Goal: Task Accomplishment & Management: Manage account settings

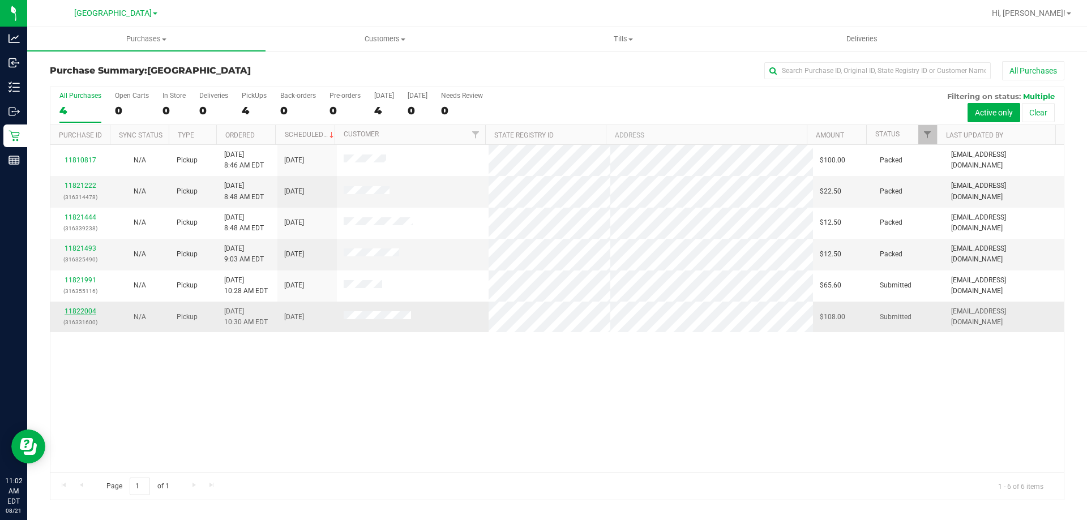
click at [73, 308] on link "11822004" at bounding box center [81, 311] width 32 height 8
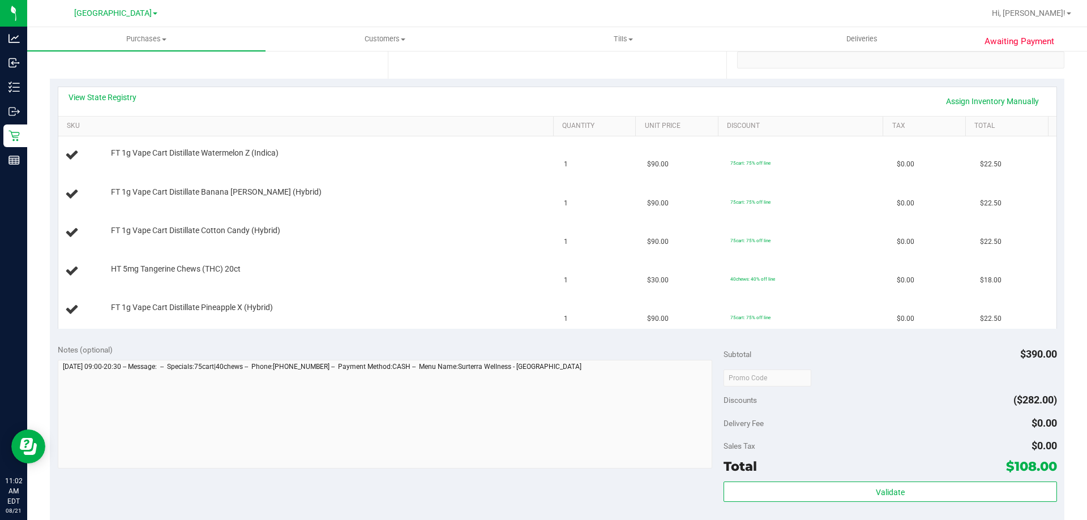
scroll to position [396, 0]
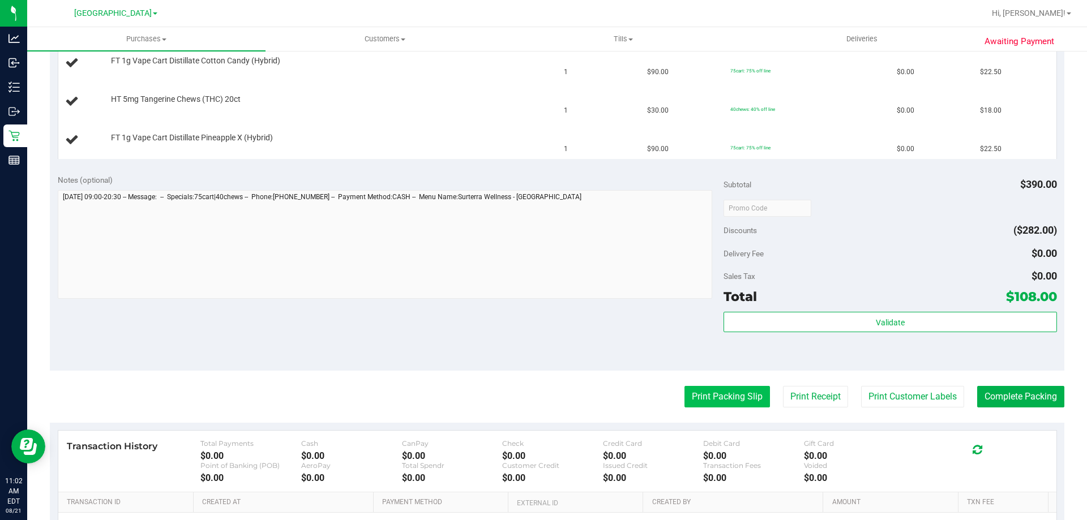
click at [702, 401] on button "Print Packing Slip" at bounding box center [728, 397] width 86 height 22
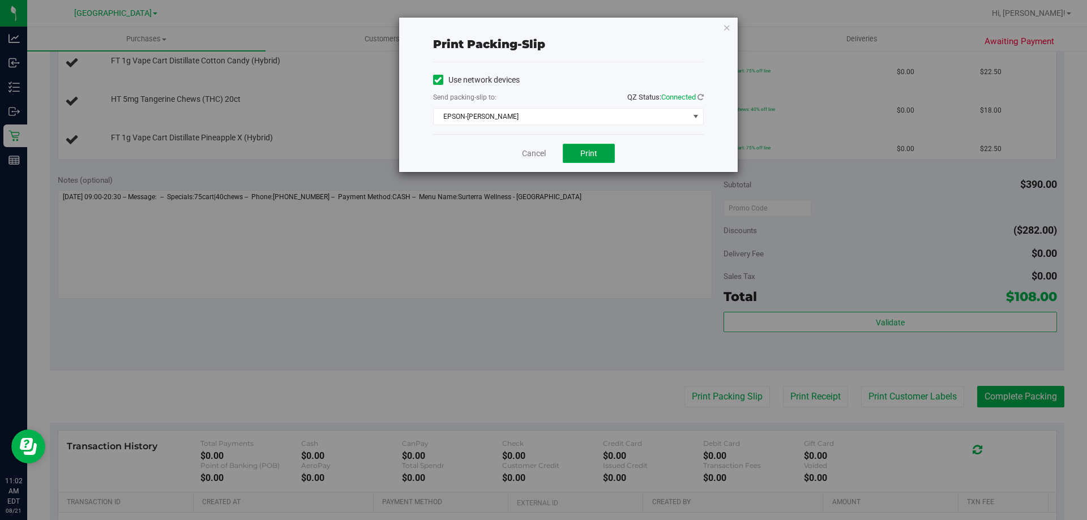
click at [582, 149] on span "Print" at bounding box center [588, 153] width 17 height 9
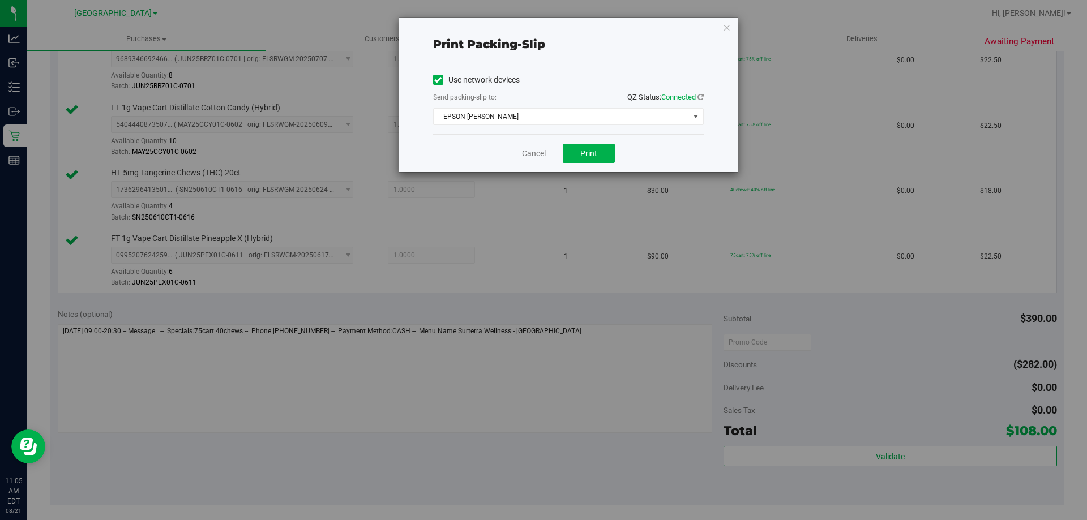
click at [541, 152] on link "Cancel" at bounding box center [534, 154] width 24 height 12
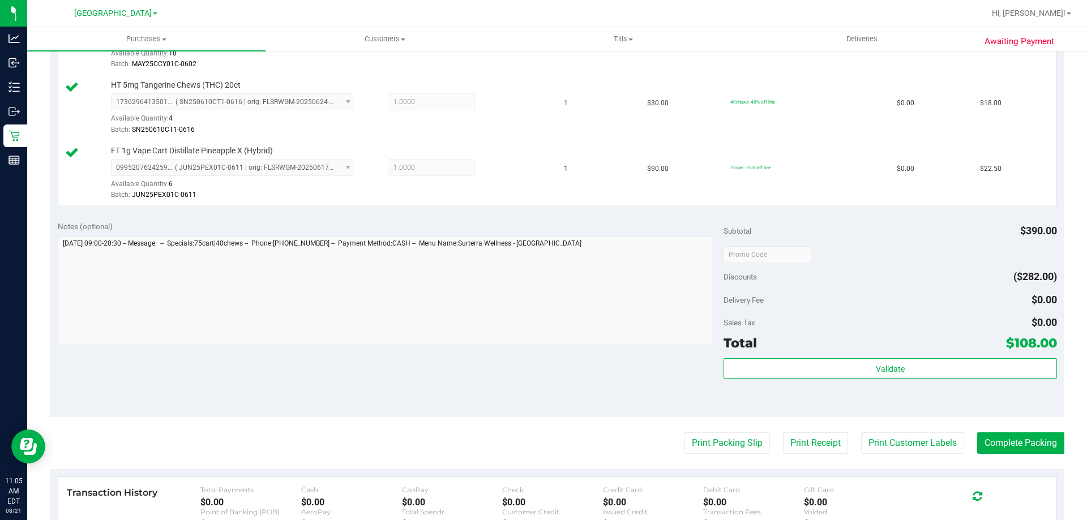
scroll to position [486, 0]
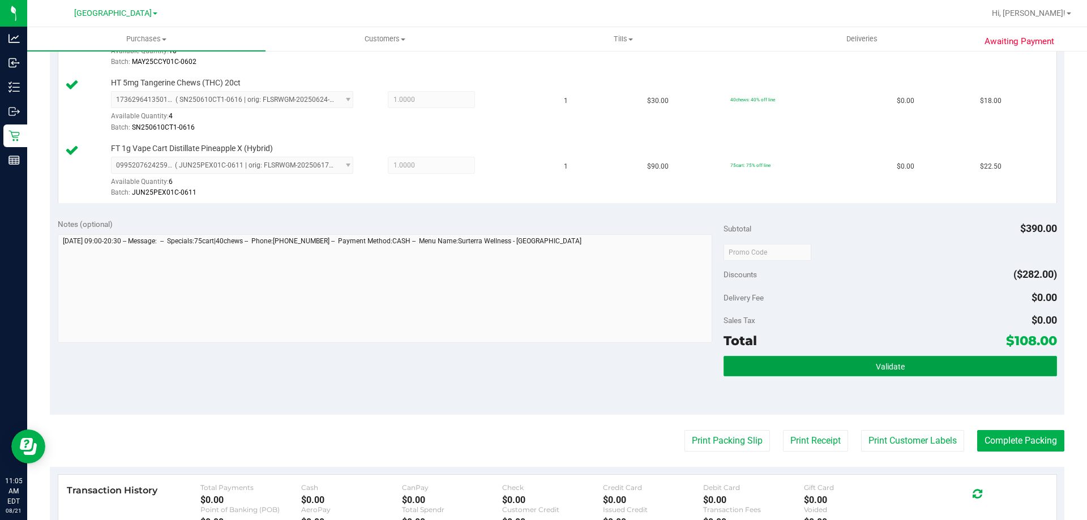
click at [876, 362] on span "Validate" at bounding box center [890, 366] width 29 height 9
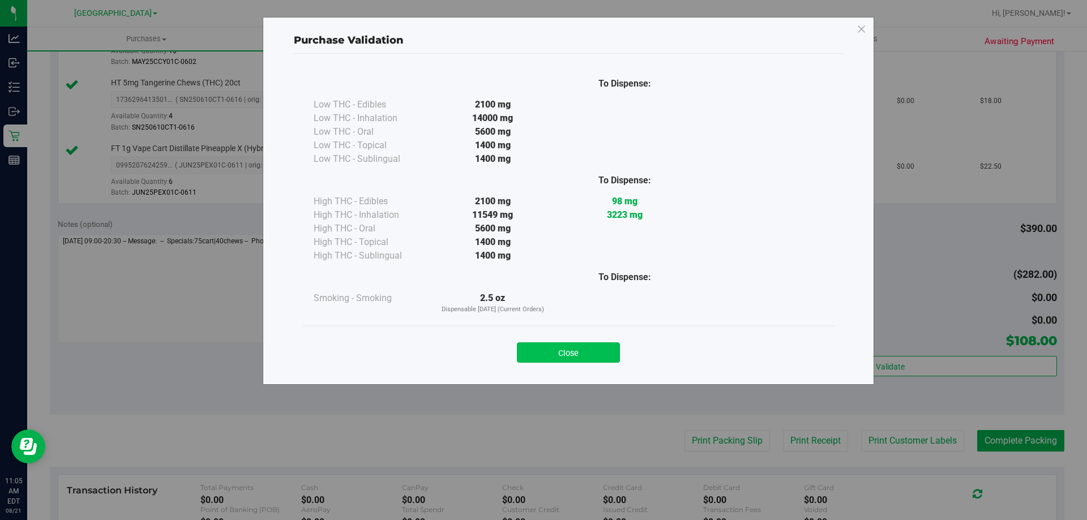
click at [591, 358] on button "Close" at bounding box center [568, 353] width 103 height 20
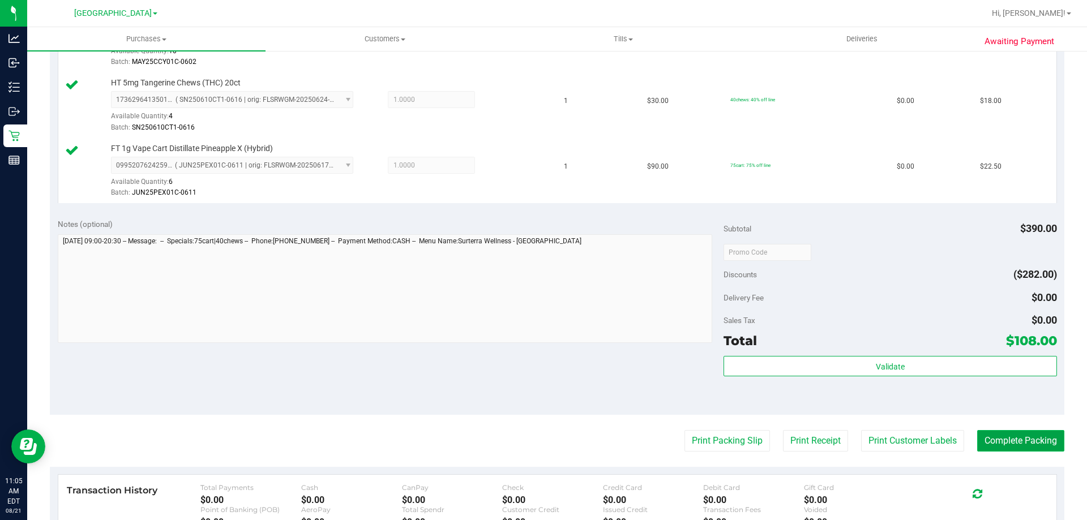
click at [1012, 442] on button "Complete Packing" at bounding box center [1020, 441] width 87 height 22
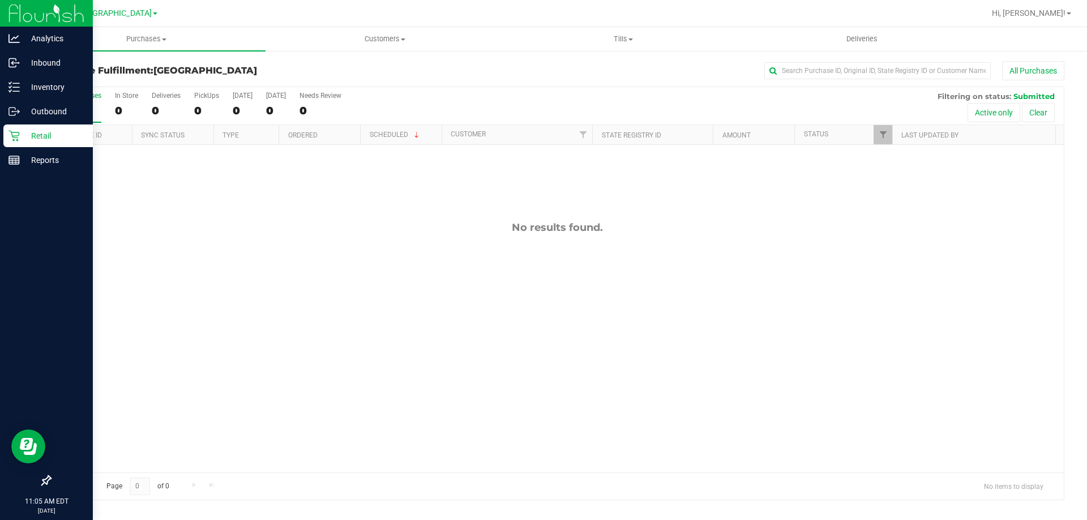
click at [19, 131] on icon at bounding box center [13, 135] width 11 height 11
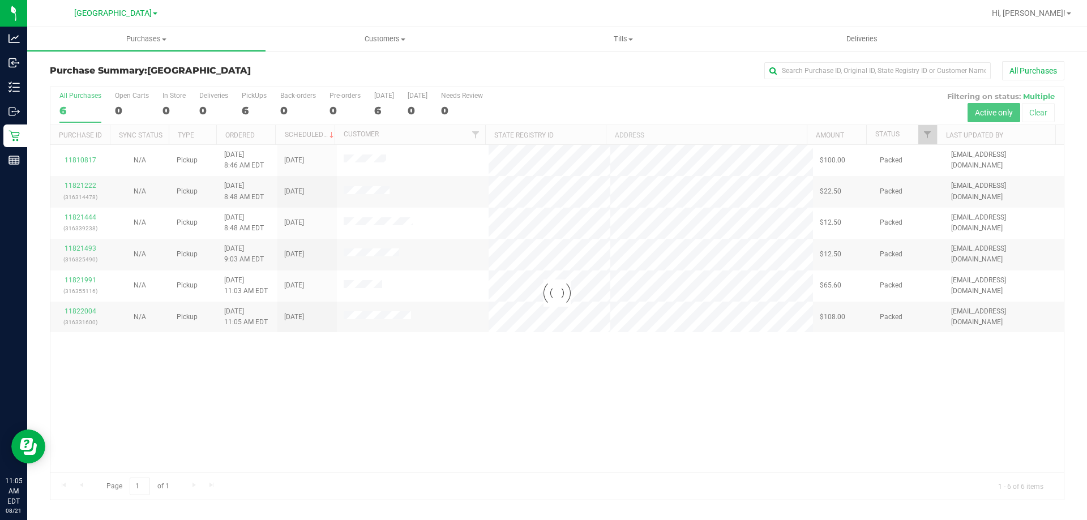
click at [343, 399] on div at bounding box center [557, 293] width 1014 height 413
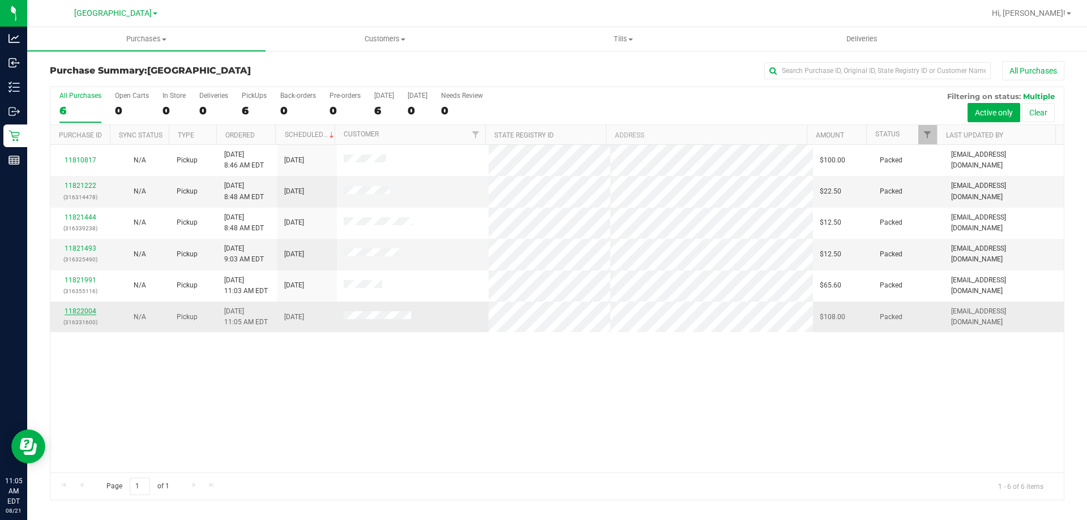
click at [84, 311] on link "11822004" at bounding box center [81, 311] width 32 height 8
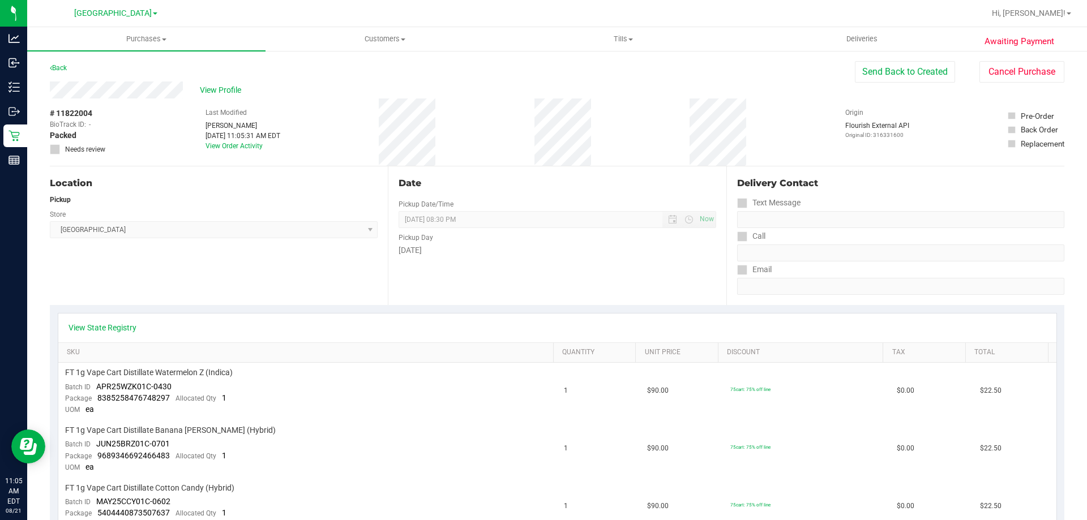
click at [388, 321] on div "View State Registry" at bounding box center [557, 328] width 998 height 29
click at [226, 89] on span "View Profile" at bounding box center [222, 90] width 45 height 12
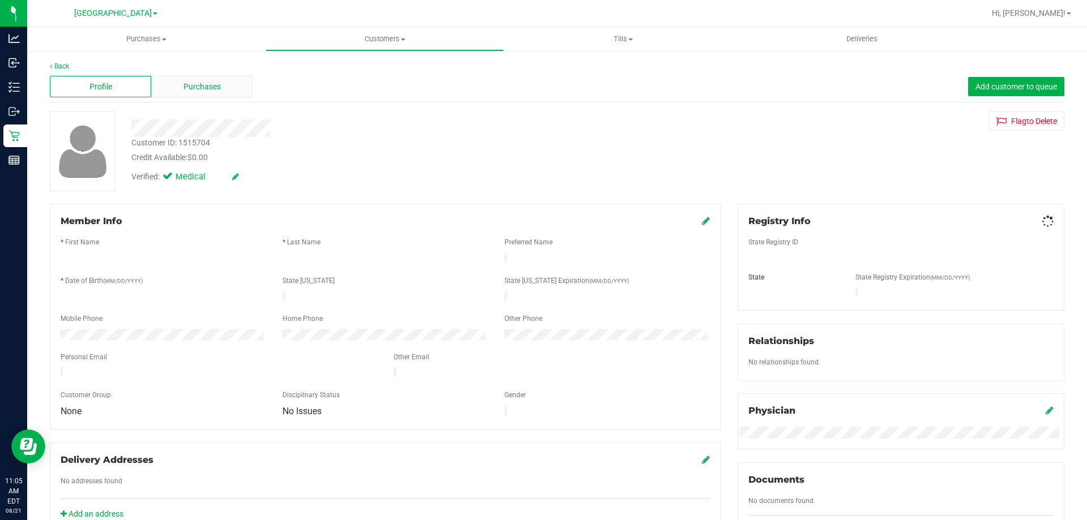
click at [205, 90] on span "Purchases" at bounding box center [201, 87] width 37 height 12
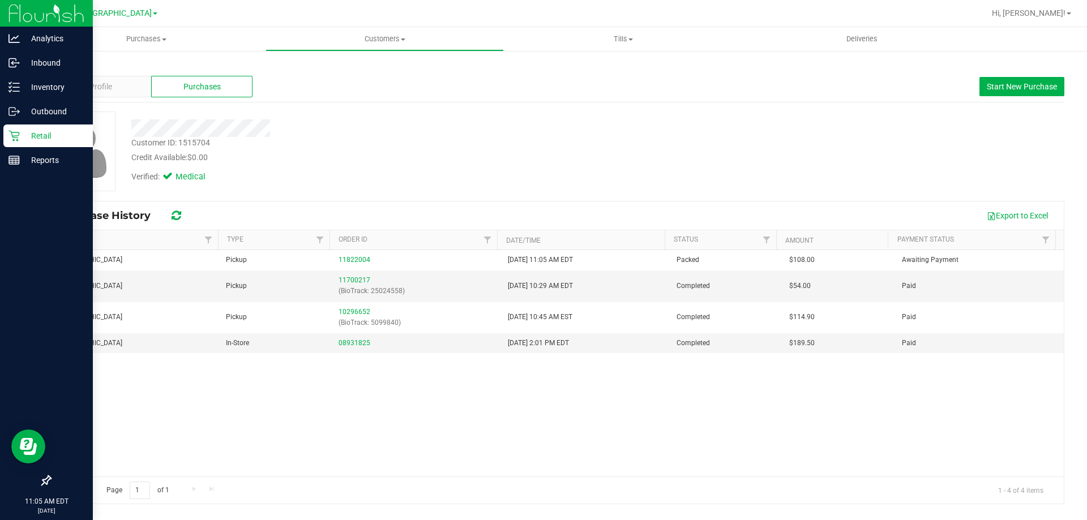
click at [10, 141] on icon at bounding box center [13, 135] width 11 height 11
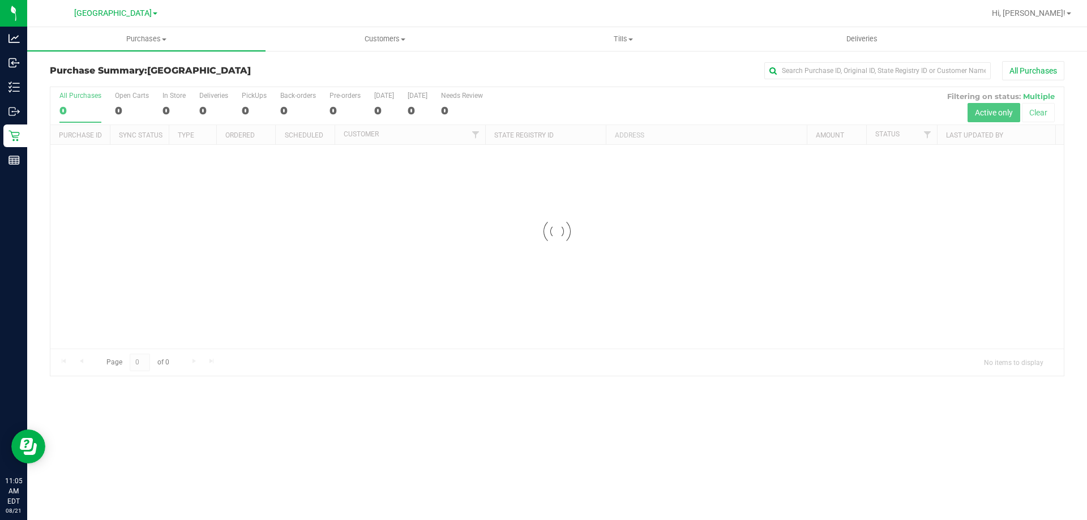
click at [306, 297] on div at bounding box center [557, 231] width 1014 height 289
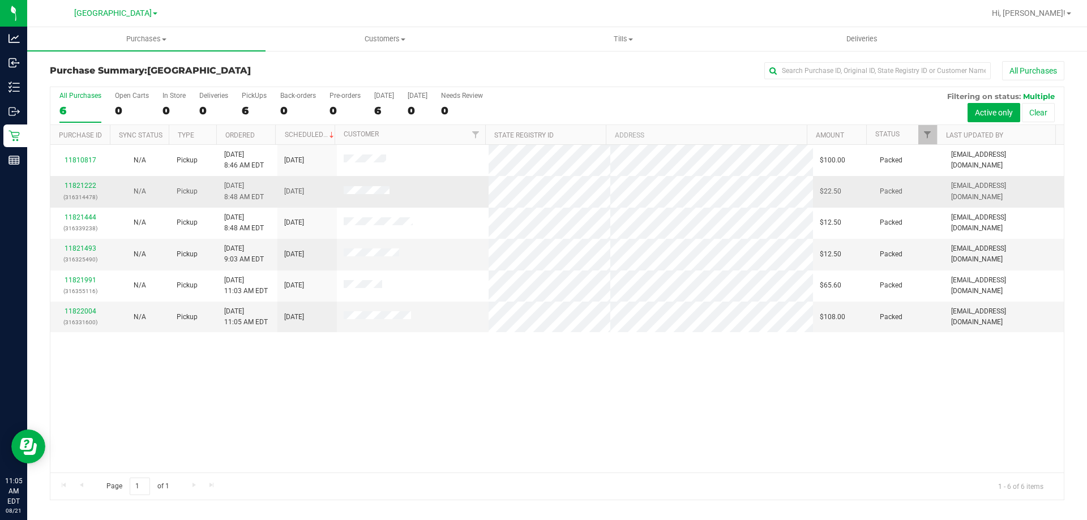
click at [371, 195] on span at bounding box center [367, 191] width 46 height 11
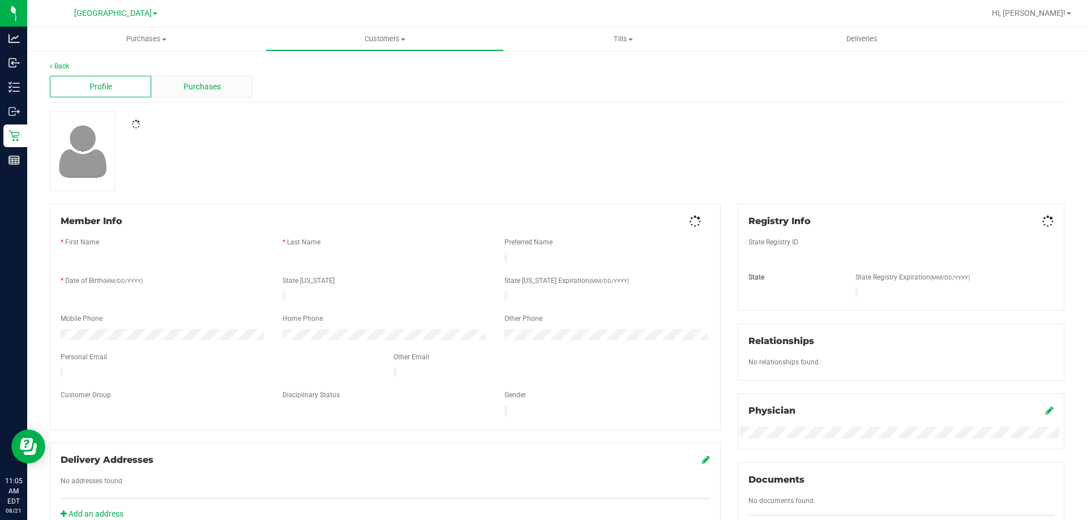
click at [220, 83] on div "Purchases" at bounding box center [201, 87] width 101 height 22
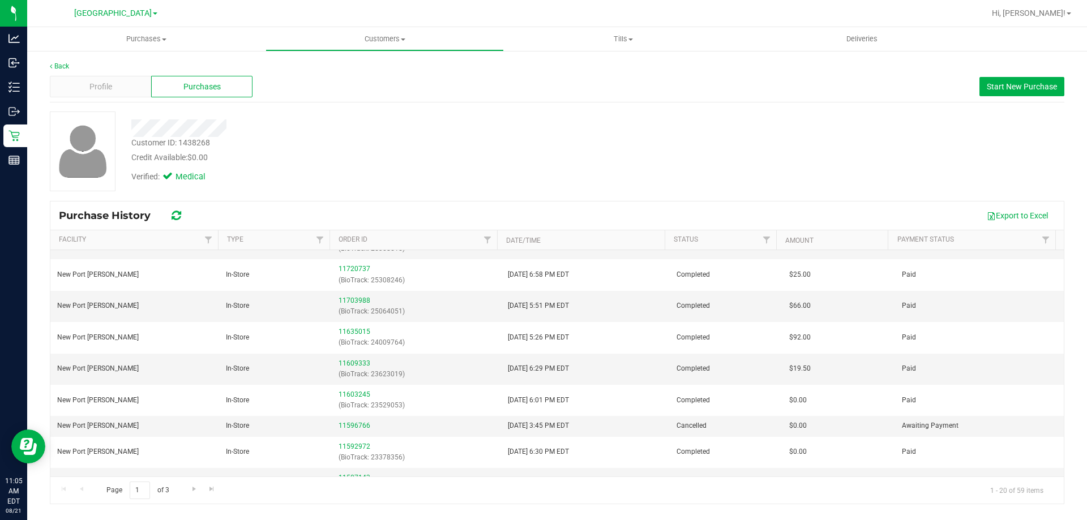
scroll to position [96, 0]
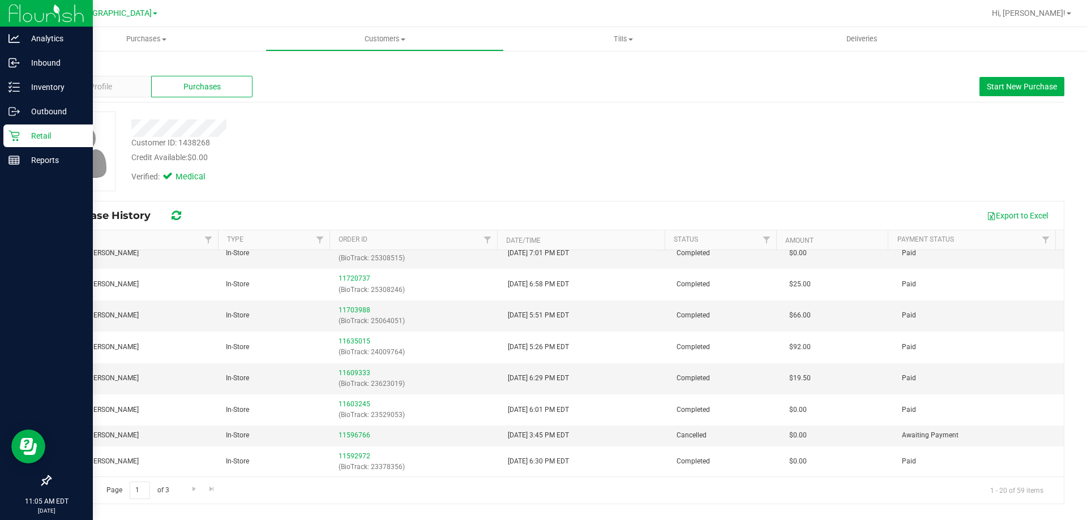
click at [11, 134] on icon at bounding box center [13, 136] width 11 height 11
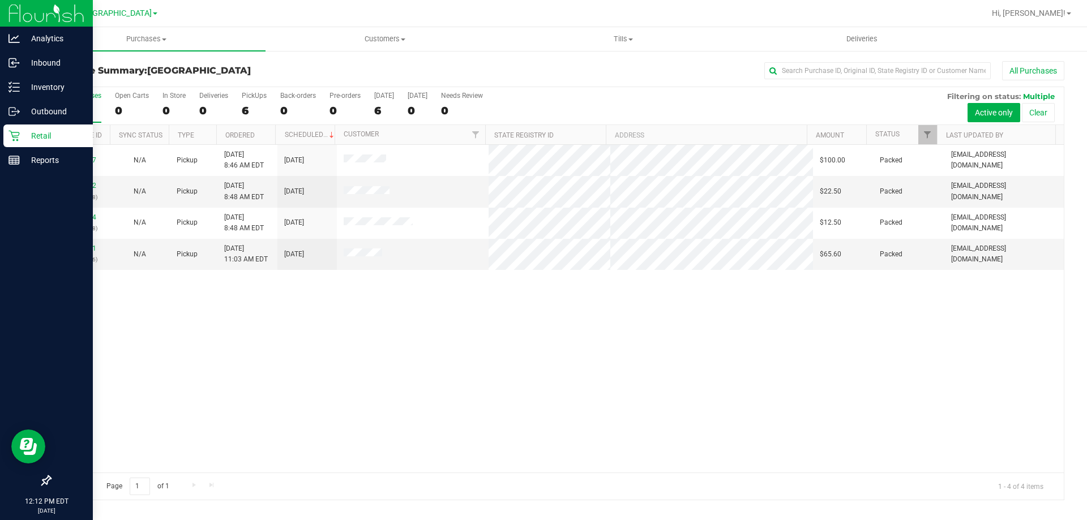
click at [21, 136] on p "Retail" at bounding box center [54, 136] width 68 height 14
click at [35, 134] on p "Retail" at bounding box center [54, 136] width 68 height 14
